Goal: Task Accomplishment & Management: Use online tool/utility

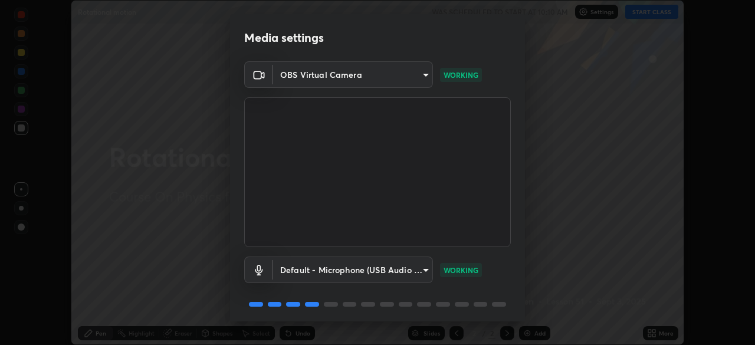
scroll to position [42, 0]
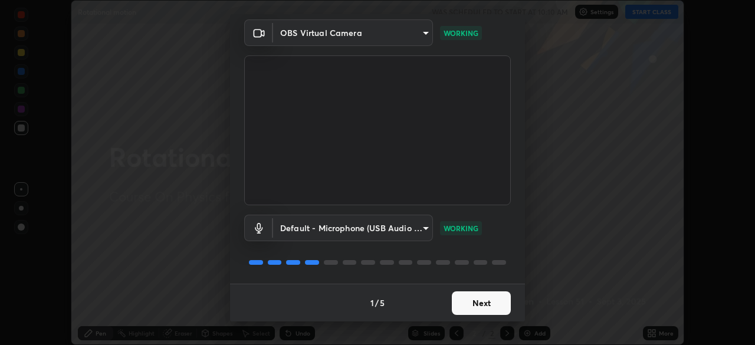
click at [496, 300] on button "Next" at bounding box center [481, 303] width 59 height 24
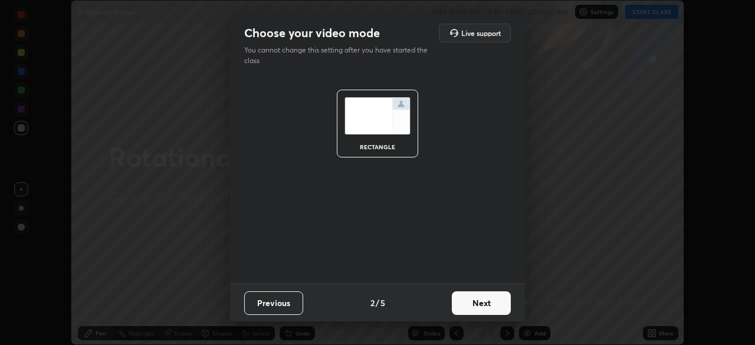
scroll to position [0, 0]
click at [497, 304] on button "Next" at bounding box center [481, 303] width 59 height 24
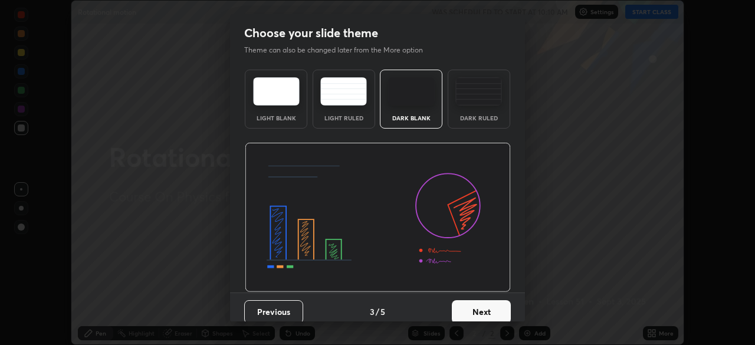
click at [497, 304] on button "Next" at bounding box center [481, 312] width 59 height 24
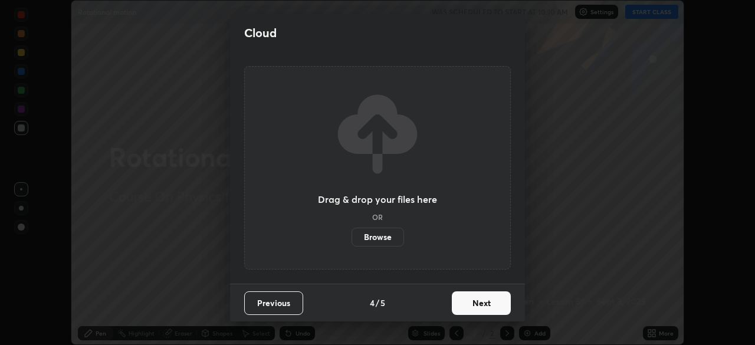
click at [497, 301] on button "Next" at bounding box center [481, 303] width 59 height 24
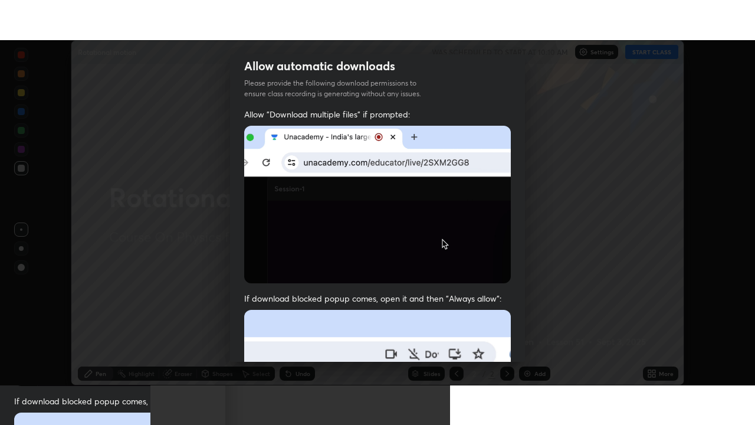
scroll to position [283, 0]
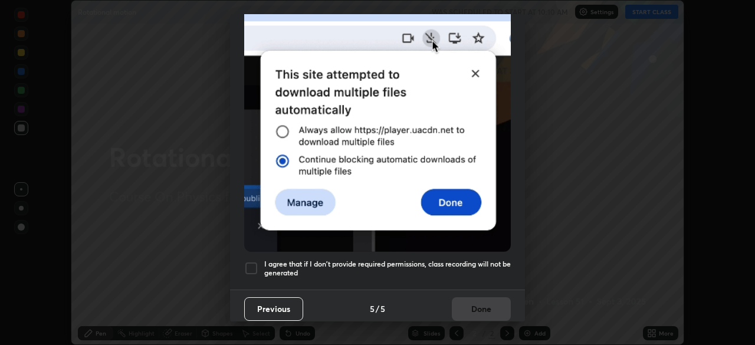
click at [487, 260] on h5 "I agree that if I don't provide required permissions, class recording will not …" at bounding box center [387, 269] width 247 height 18
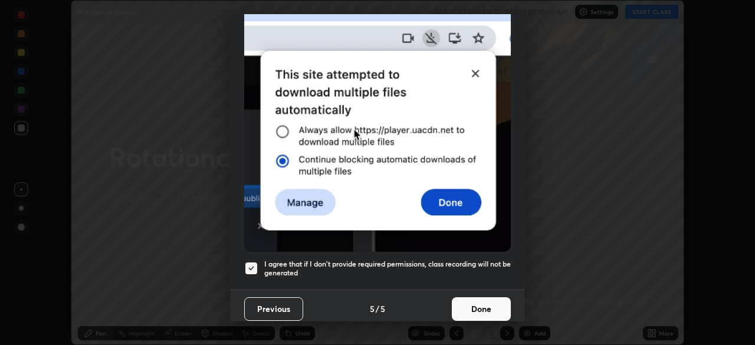
click at [494, 300] on button "Done" at bounding box center [481, 309] width 59 height 24
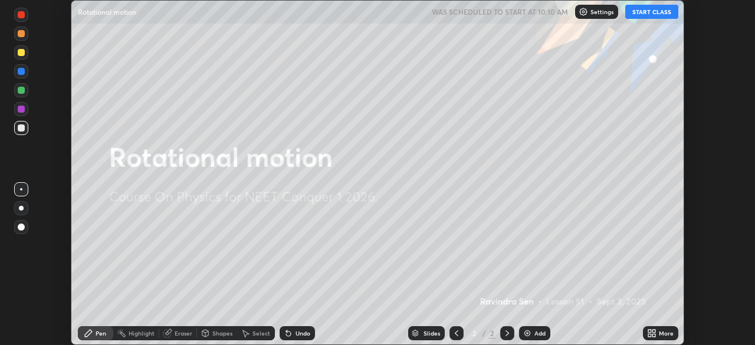
click at [653, 14] on button "START CLASS" at bounding box center [651, 12] width 53 height 14
click at [650, 334] on icon at bounding box center [649, 335] width 3 height 3
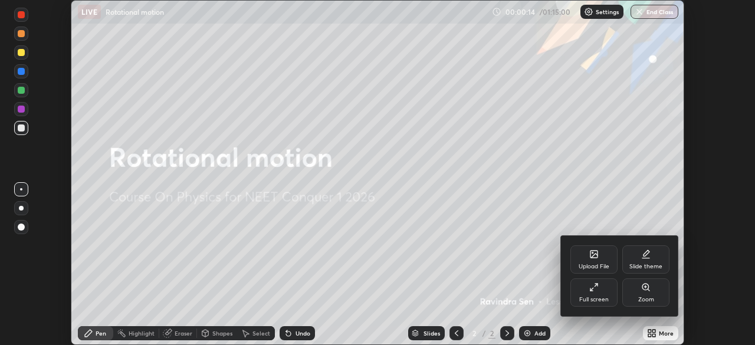
click at [595, 290] on icon at bounding box center [593, 287] width 9 height 9
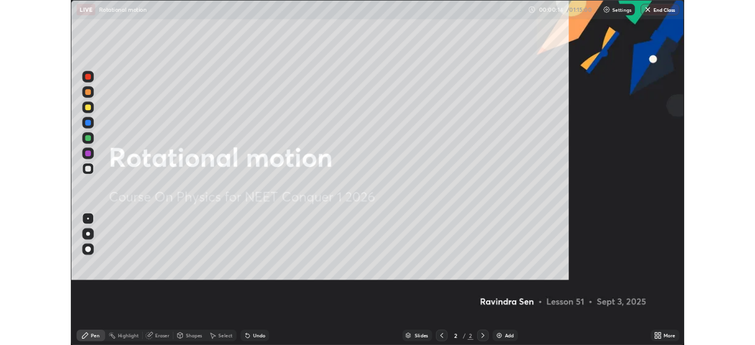
scroll to position [425, 755]
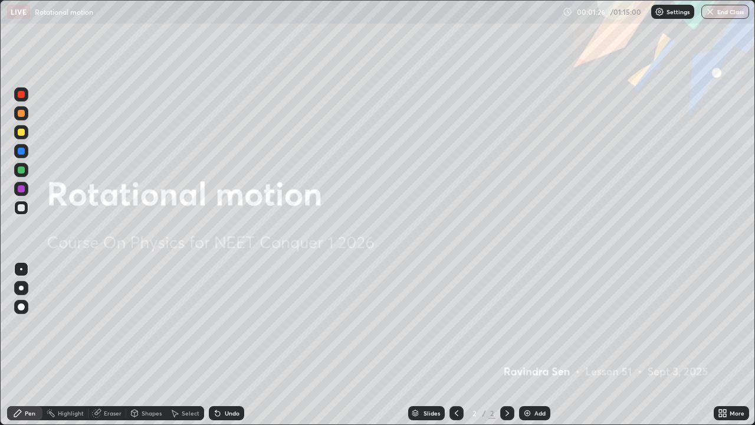
click at [533, 345] on div "Add" at bounding box center [534, 413] width 31 height 14
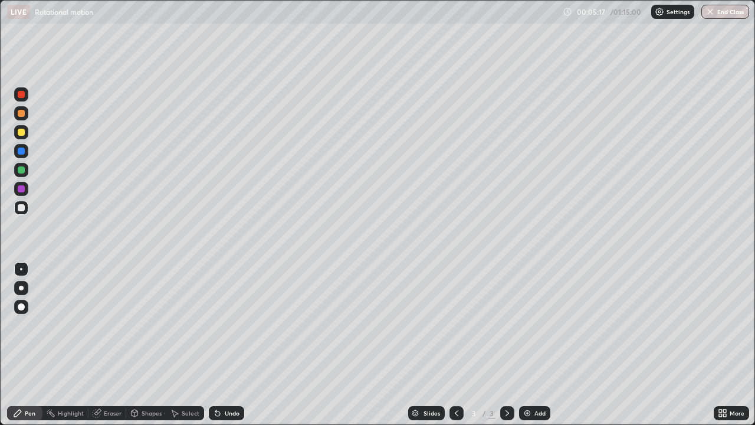
click at [113, 345] on div "Eraser" at bounding box center [113, 413] width 18 height 6
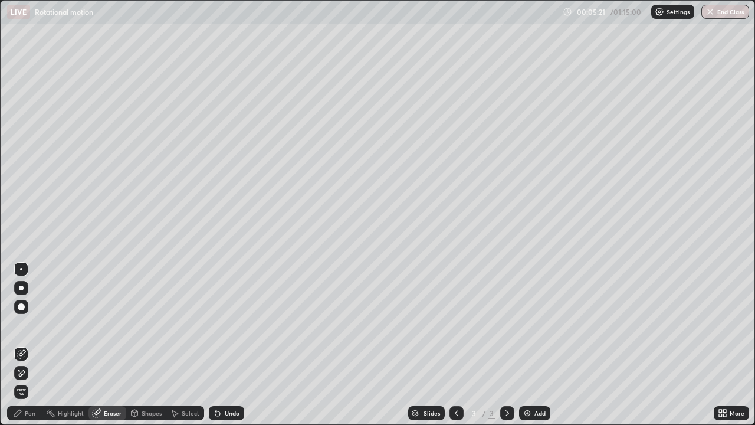
click at [33, 345] on div "Pen" at bounding box center [30, 413] width 11 height 6
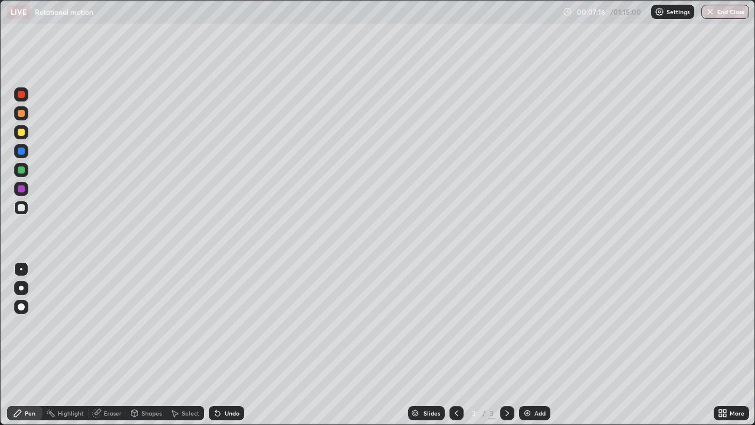
click at [221, 345] on div "Undo" at bounding box center [226, 413] width 35 height 14
click at [235, 345] on div "Undo" at bounding box center [232, 413] width 15 height 6
click at [524, 345] on img at bounding box center [527, 412] width 9 height 9
click at [229, 345] on div "Undo" at bounding box center [232, 413] width 15 height 6
click at [225, 345] on div "Undo" at bounding box center [232, 413] width 15 height 6
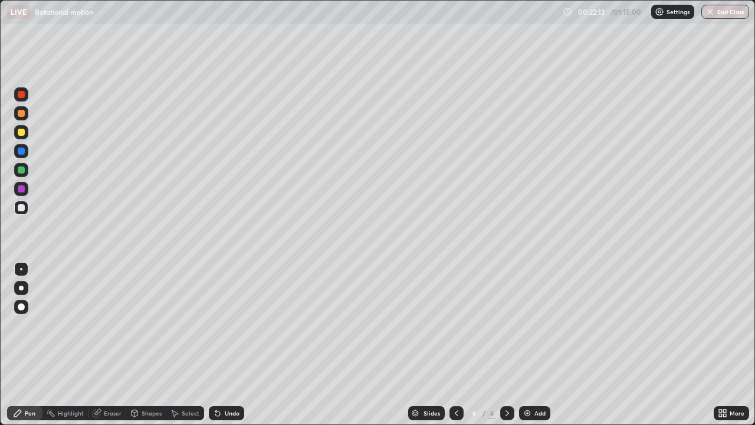
click at [151, 345] on div "Shapes" at bounding box center [152, 413] width 20 height 6
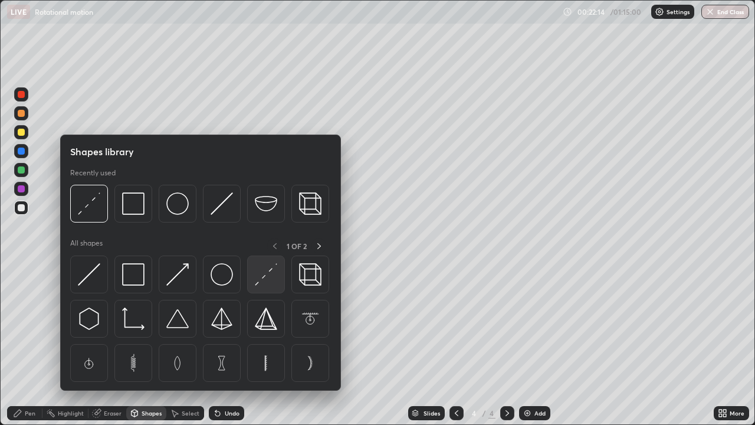
click at [264, 276] on img at bounding box center [266, 274] width 22 height 22
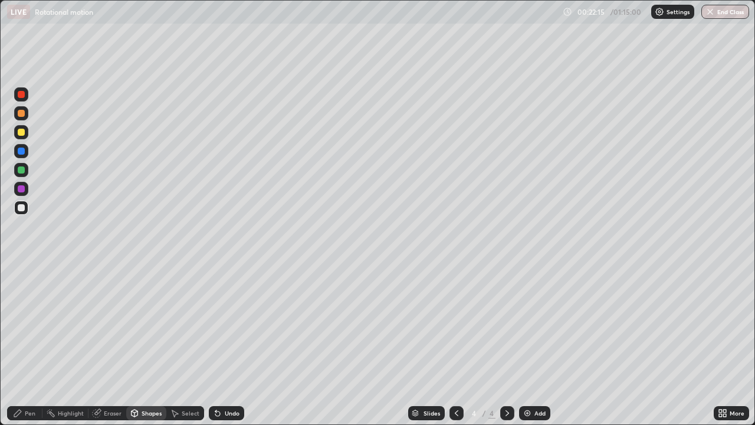
click at [22, 132] on div at bounding box center [21, 132] width 7 height 7
click at [545, 345] on div "Add" at bounding box center [534, 413] width 31 height 14
click at [28, 345] on div "Pen" at bounding box center [30, 413] width 11 height 6
click at [22, 207] on div at bounding box center [21, 207] width 7 height 7
click at [154, 345] on div "Shapes" at bounding box center [152, 413] width 20 height 6
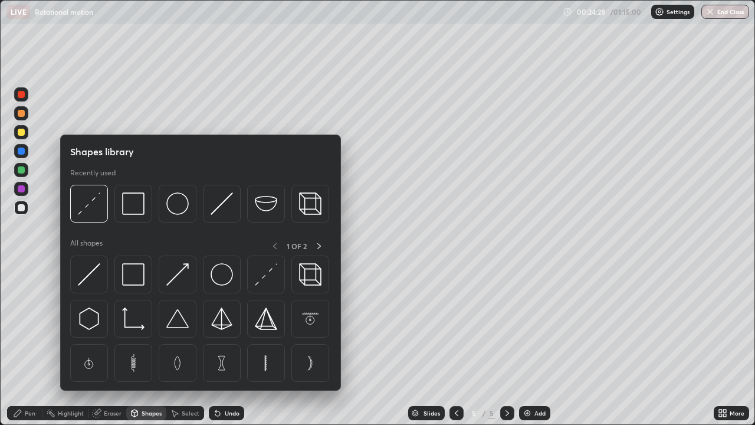
click at [319, 245] on icon at bounding box center [318, 245] width 9 height 9
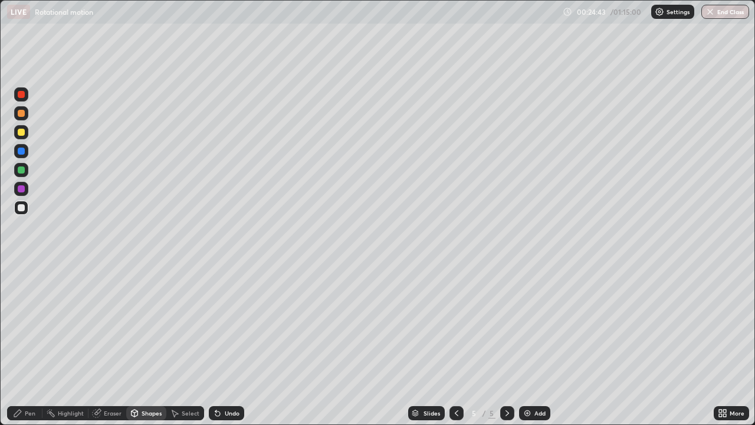
click at [225, 345] on div "Undo" at bounding box center [232, 413] width 15 height 6
click at [152, 345] on div "Shapes" at bounding box center [152, 413] width 20 height 6
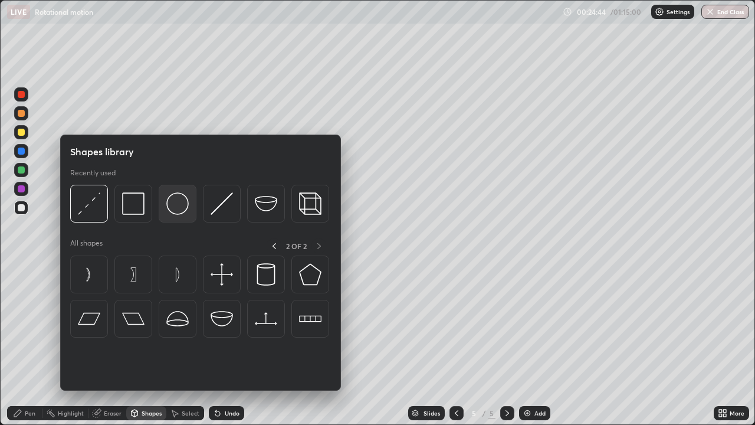
click at [175, 209] on img at bounding box center [177, 203] width 22 height 22
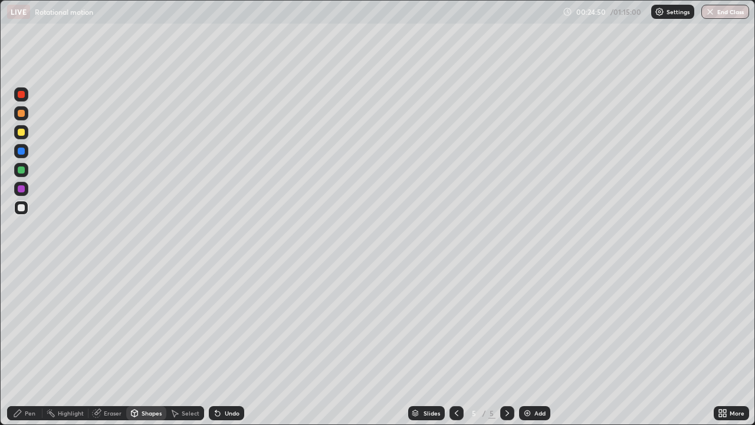
click at [156, 345] on div "Shapes" at bounding box center [152, 413] width 20 height 6
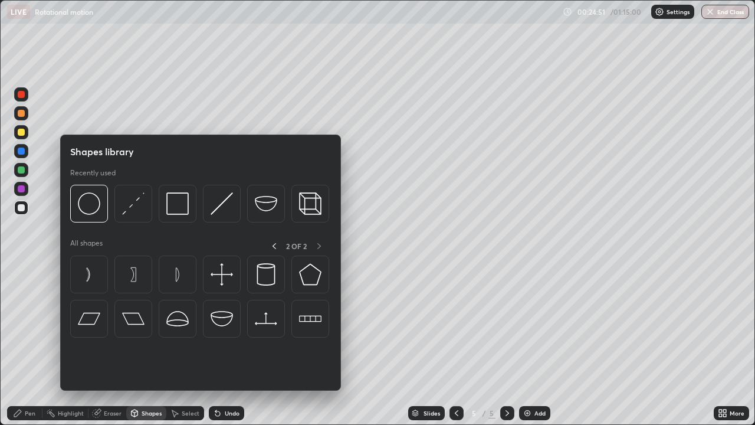
click at [142, 208] on img at bounding box center [133, 203] width 22 height 22
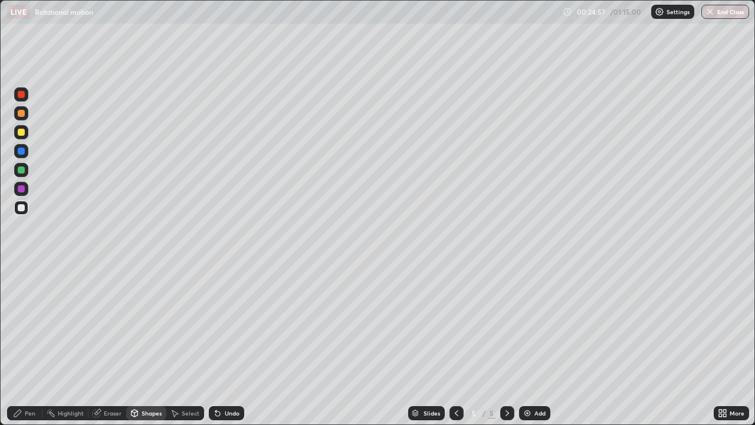
click at [31, 345] on div "Pen" at bounding box center [30, 413] width 11 height 6
click at [152, 345] on div "Shapes" at bounding box center [152, 413] width 20 height 6
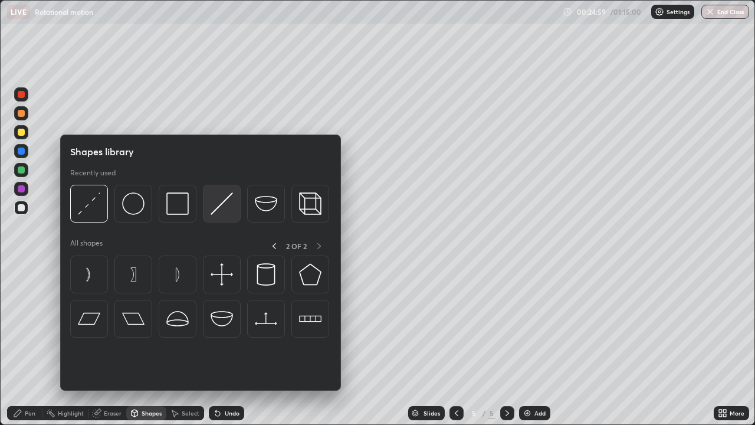
click at [218, 211] on img at bounding box center [222, 203] width 22 height 22
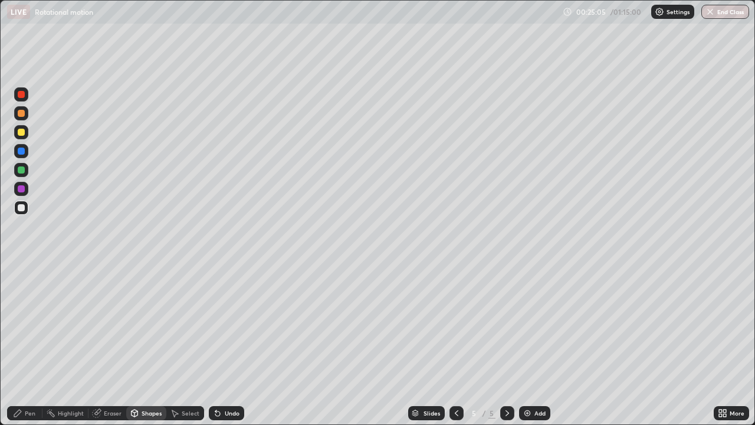
click at [31, 345] on div "Pen" at bounding box center [30, 413] width 11 height 6
click at [21, 133] on div at bounding box center [21, 132] width 7 height 7
click at [150, 345] on div "Shapes" at bounding box center [152, 413] width 20 height 6
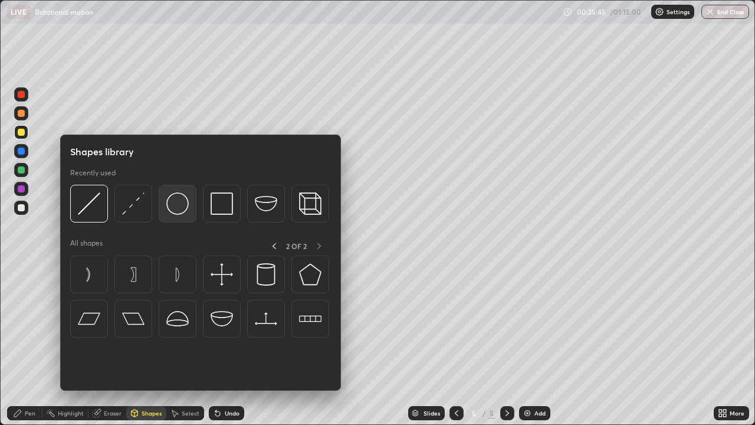
click at [177, 204] on img at bounding box center [177, 203] width 22 height 22
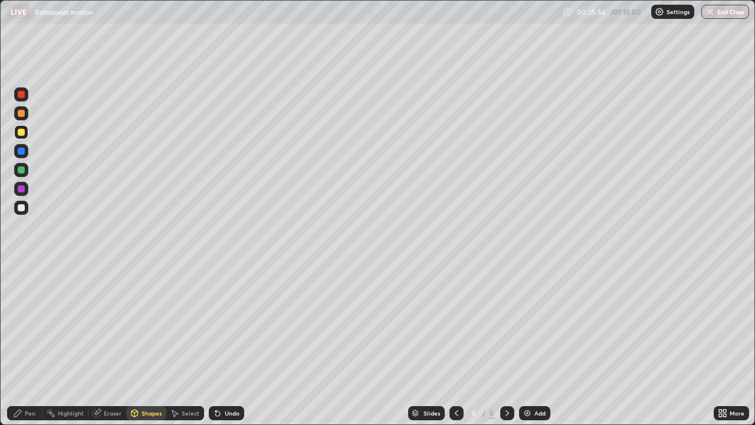
click at [226, 345] on div "Undo" at bounding box center [232, 413] width 15 height 6
click at [216, 345] on icon at bounding box center [217, 413] width 5 height 5
click at [219, 345] on icon at bounding box center [217, 412] width 9 height 9
click at [221, 345] on div "Undo" at bounding box center [226, 413] width 35 height 14
click at [30, 345] on div "Pen" at bounding box center [30, 413] width 11 height 6
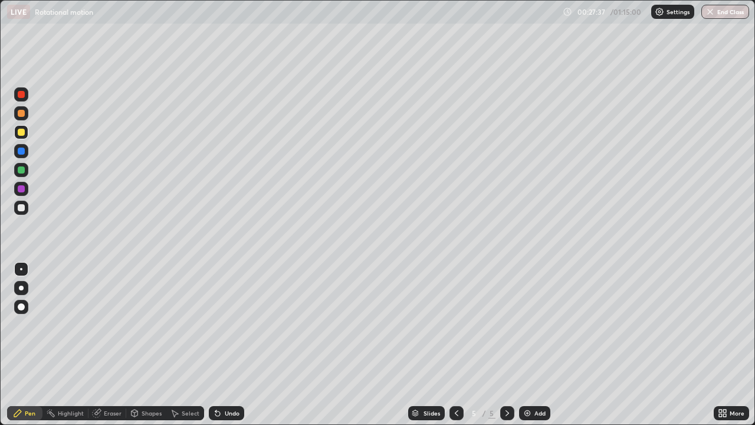
click at [229, 345] on div "Undo" at bounding box center [232, 413] width 15 height 6
click at [230, 345] on div "Undo" at bounding box center [232, 413] width 15 height 6
click at [222, 345] on div "Undo" at bounding box center [226, 413] width 35 height 14
click at [221, 345] on div "Undo" at bounding box center [226, 413] width 35 height 14
click at [530, 345] on img at bounding box center [527, 412] width 9 height 9
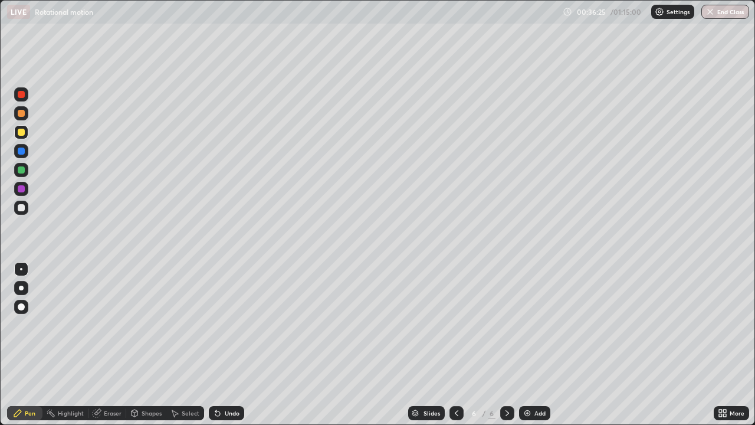
click at [455, 345] on icon at bounding box center [456, 412] width 9 height 9
click at [535, 345] on div "Add" at bounding box center [539, 413] width 11 height 6
click at [218, 345] on icon at bounding box center [217, 413] width 5 height 5
click at [222, 345] on div "Undo" at bounding box center [226, 413] width 35 height 14
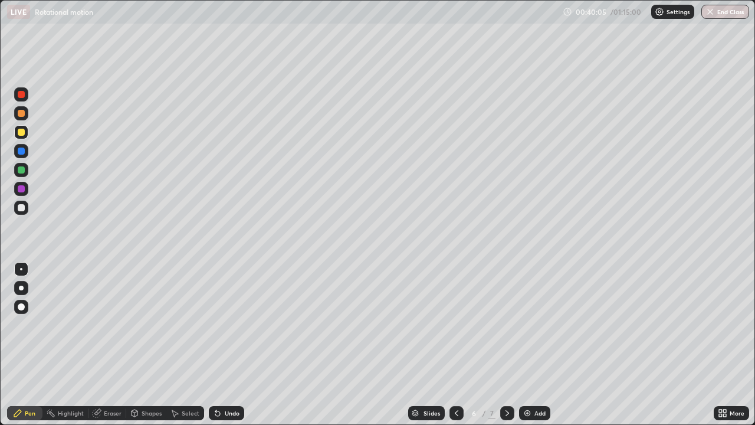
click at [219, 345] on icon at bounding box center [217, 412] width 9 height 9
click at [33, 345] on div "Pen" at bounding box center [30, 413] width 11 height 6
click at [527, 345] on img at bounding box center [527, 412] width 9 height 9
click at [234, 345] on div "Undo" at bounding box center [226, 413] width 35 height 14
click at [116, 345] on div "Eraser" at bounding box center [113, 413] width 18 height 6
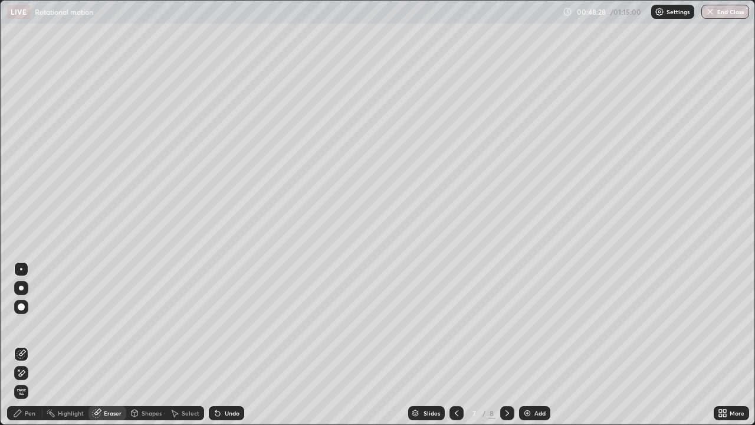
click at [142, 345] on div "Shapes" at bounding box center [152, 413] width 20 height 6
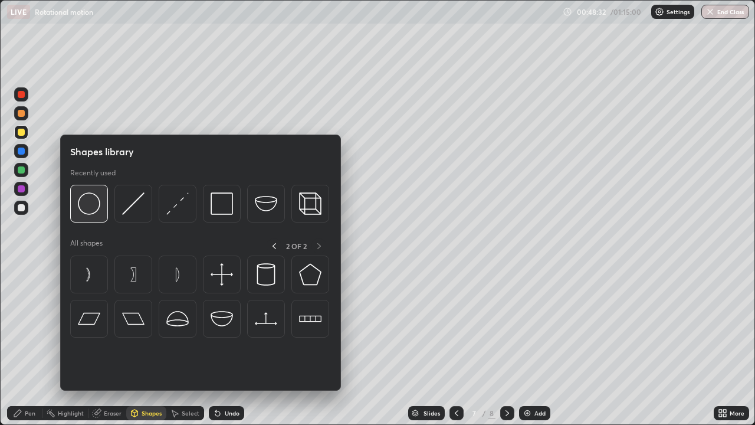
click at [92, 217] on div at bounding box center [89, 204] width 38 height 38
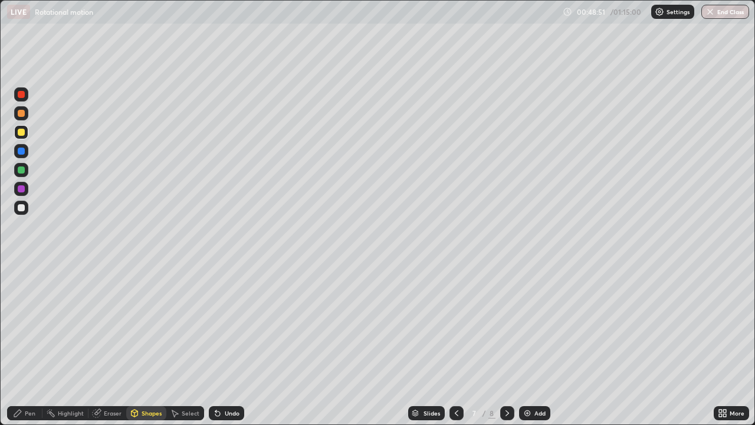
click at [154, 345] on div "Shapes" at bounding box center [152, 413] width 20 height 6
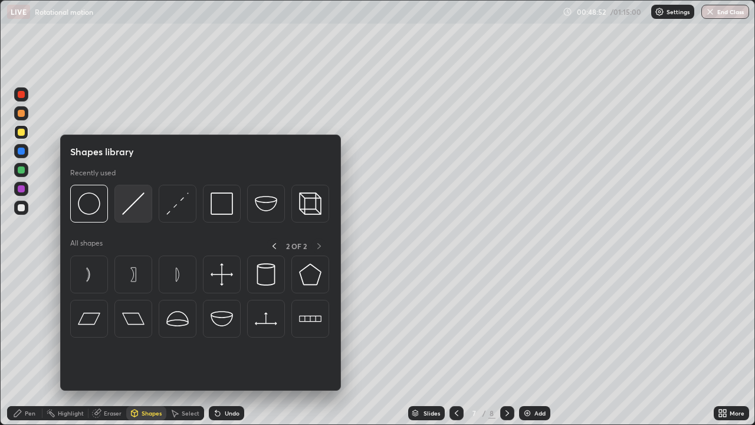
click at [130, 206] on img at bounding box center [133, 203] width 22 height 22
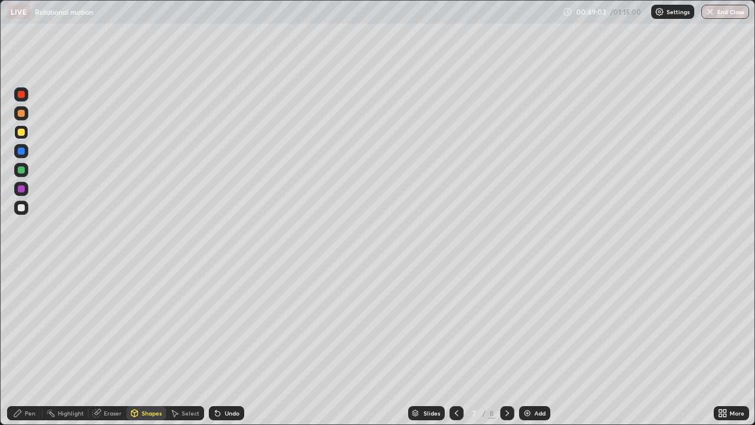
click at [25, 345] on div "Pen" at bounding box center [30, 413] width 11 height 6
click at [155, 345] on div "Shapes" at bounding box center [152, 413] width 20 height 6
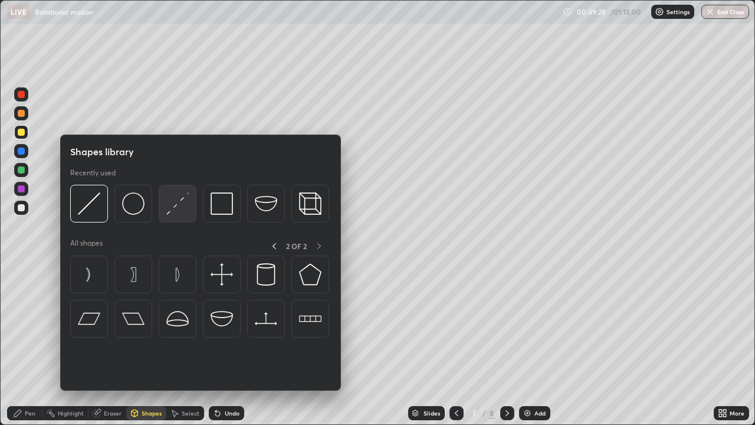
click at [182, 209] on img at bounding box center [177, 203] width 22 height 22
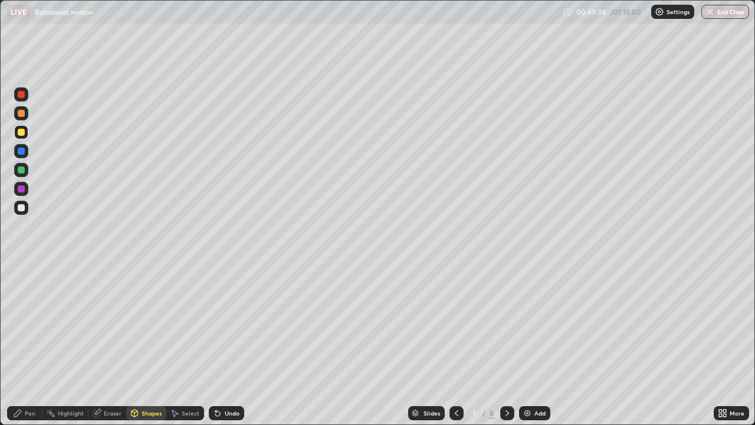
click at [28, 345] on div "Pen" at bounding box center [24, 413] width 35 height 14
click at [227, 345] on div "Undo" at bounding box center [232, 413] width 15 height 6
click at [455, 345] on icon at bounding box center [456, 412] width 9 height 9
click at [506, 345] on icon at bounding box center [507, 412] width 9 height 9
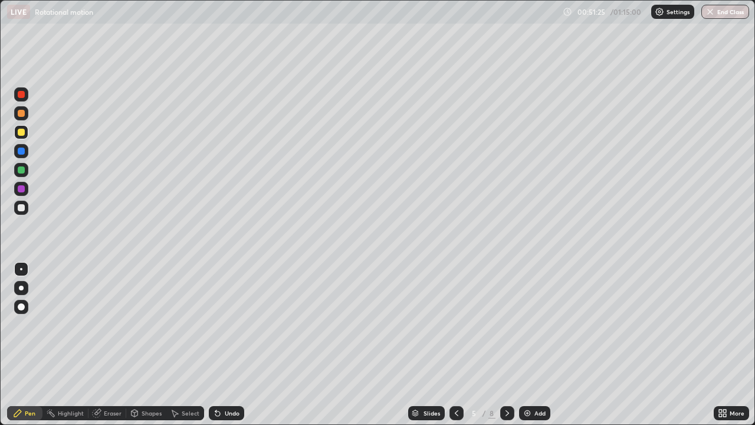
click at [508, 345] on icon at bounding box center [507, 412] width 9 height 9
click at [22, 93] on div at bounding box center [21, 94] width 7 height 7
click at [229, 345] on div "Undo" at bounding box center [232, 413] width 15 height 6
click at [151, 345] on div "Shapes" at bounding box center [152, 413] width 20 height 6
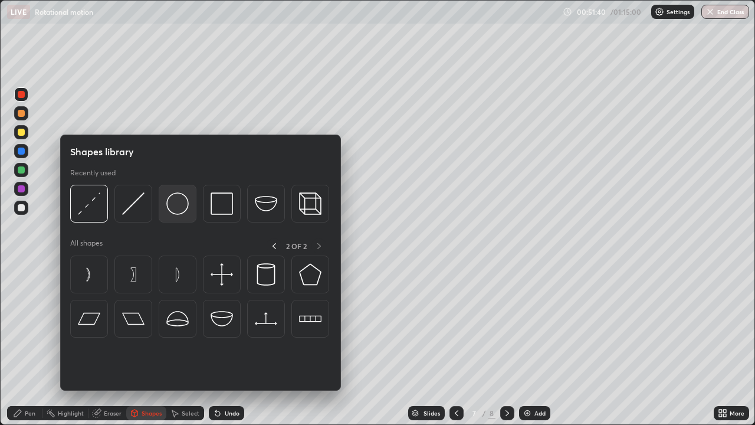
click at [177, 210] on img at bounding box center [177, 203] width 22 height 22
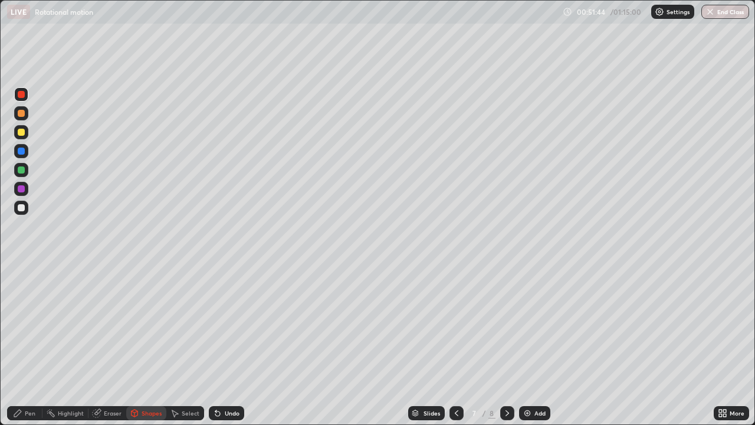
click at [231, 345] on div "Undo" at bounding box center [232, 413] width 15 height 6
click at [229, 345] on div "Undo" at bounding box center [232, 413] width 15 height 6
click at [230, 345] on div "Undo" at bounding box center [232, 413] width 15 height 6
click at [225, 345] on div "Undo" at bounding box center [226, 413] width 35 height 14
click at [231, 345] on div "Undo" at bounding box center [232, 413] width 15 height 6
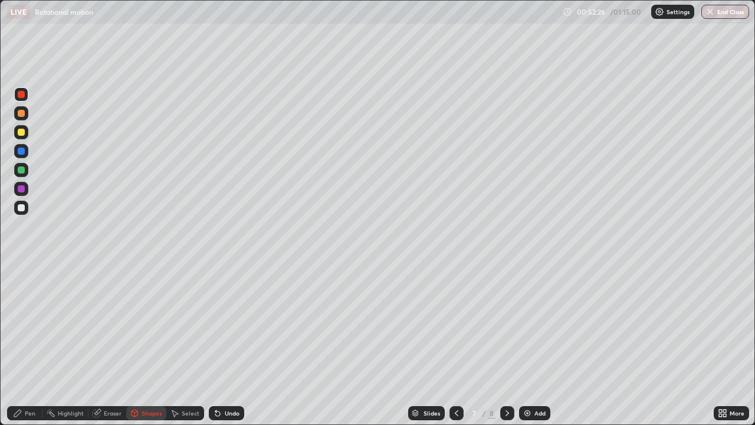
click at [228, 345] on div "Undo" at bounding box center [232, 413] width 15 height 6
click at [31, 345] on div "Pen" at bounding box center [30, 413] width 11 height 6
click at [19, 205] on div at bounding box center [21, 207] width 7 height 7
click at [523, 345] on img at bounding box center [527, 412] width 9 height 9
click at [117, 345] on div "Eraser" at bounding box center [113, 413] width 18 height 6
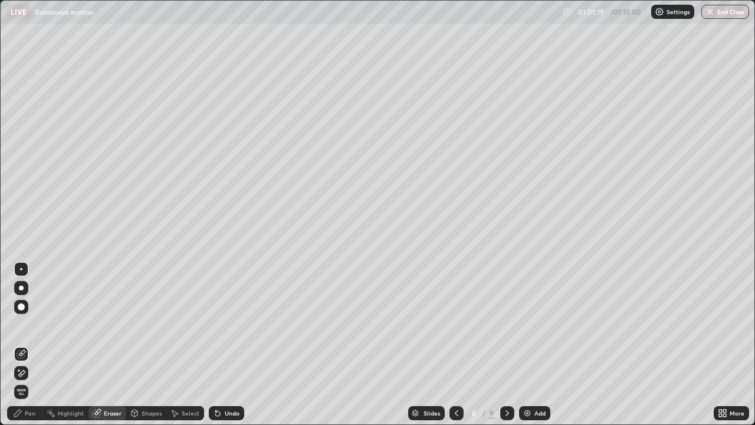
click at [28, 345] on div "Pen" at bounding box center [30, 413] width 11 height 6
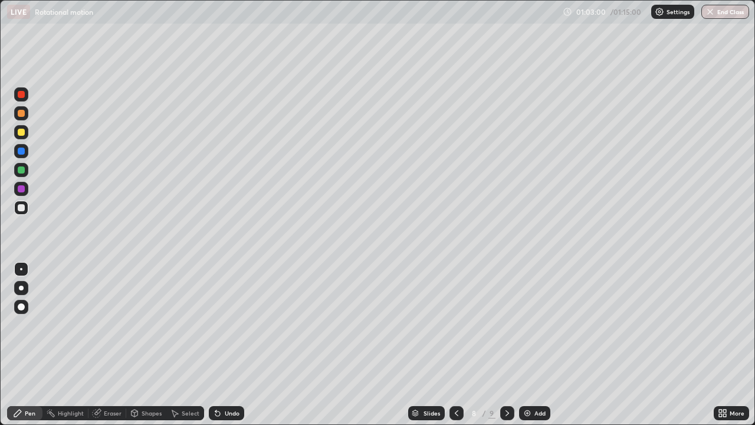
click at [149, 345] on div "Shapes" at bounding box center [152, 413] width 20 height 6
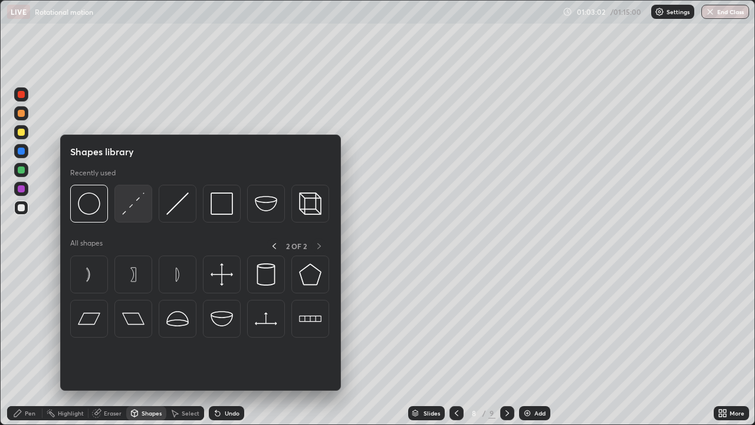
click at [133, 212] on img at bounding box center [133, 203] width 22 height 22
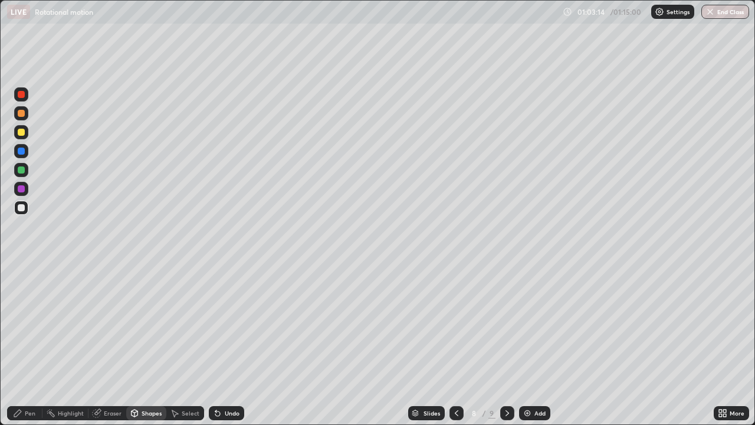
click at [28, 345] on div "Pen" at bounding box center [30, 413] width 11 height 6
click at [225, 345] on div "Undo" at bounding box center [232, 413] width 15 height 6
click at [229, 345] on div "Undo" at bounding box center [232, 413] width 15 height 6
click at [529, 345] on img at bounding box center [527, 412] width 9 height 9
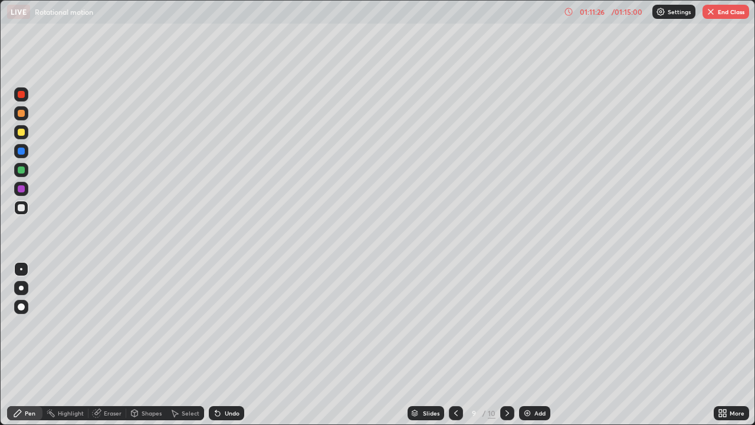
click at [455, 345] on icon at bounding box center [455, 412] width 9 height 9
click at [730, 15] on button "End Class" at bounding box center [726, 12] width 47 height 14
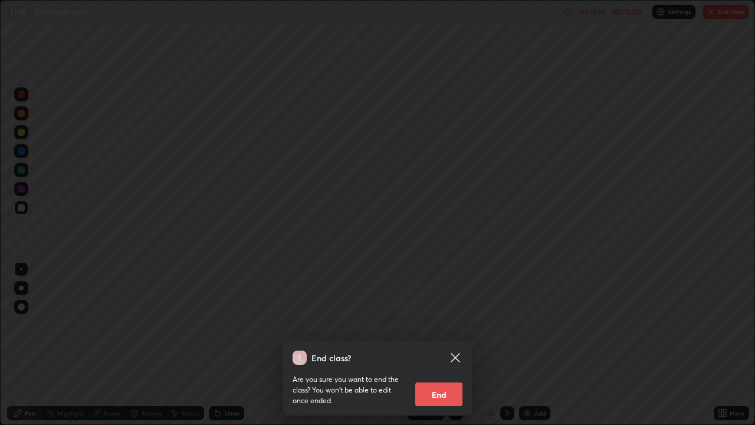
click at [445, 345] on button "End" at bounding box center [438, 394] width 47 height 24
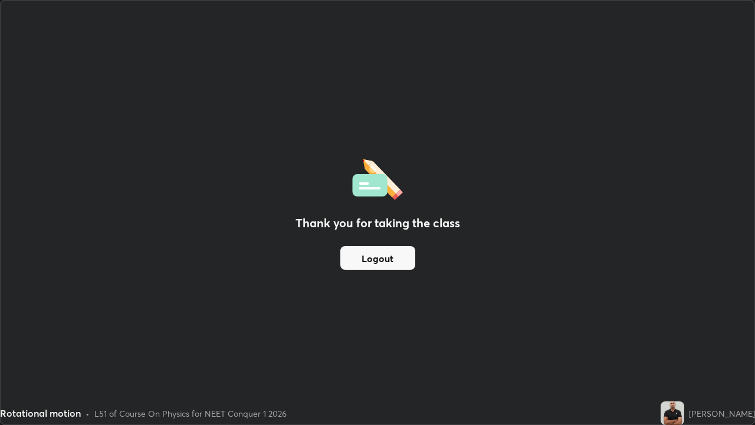
click at [400, 256] on button "Logout" at bounding box center [377, 258] width 75 height 24
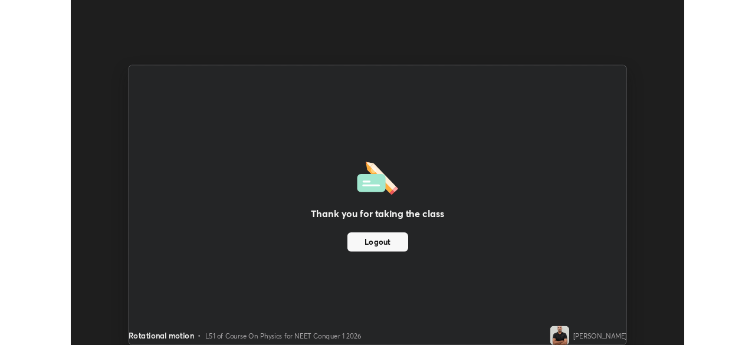
scroll to position [58650, 58240]
